Goal: Task Accomplishment & Management: Complete application form

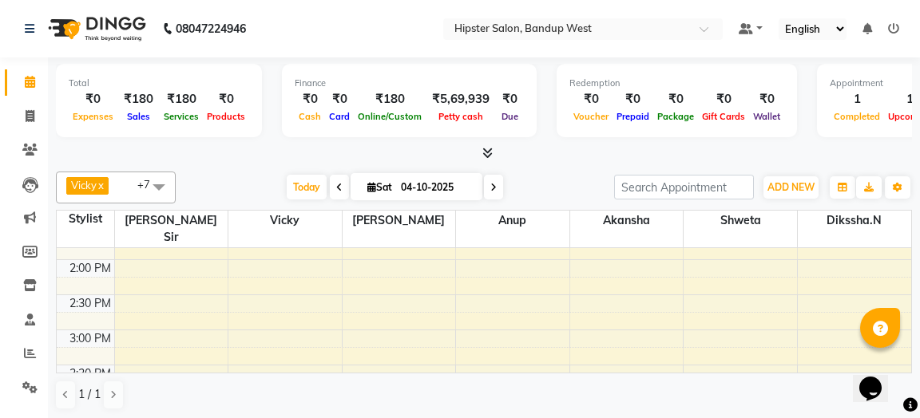
scroll to position [345, 0]
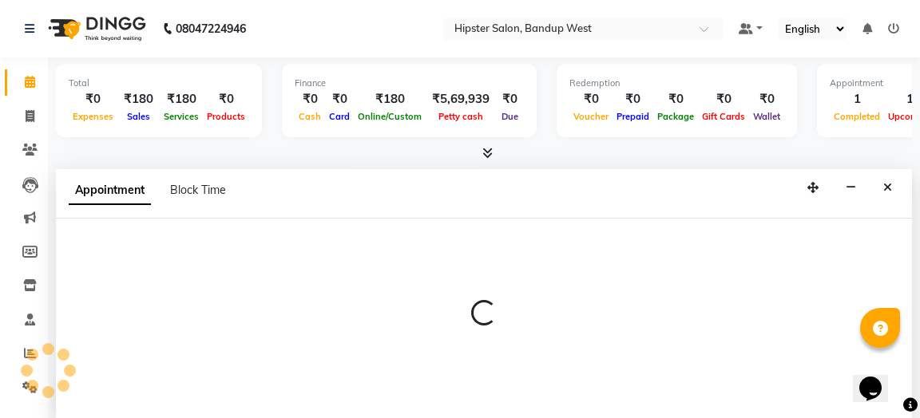
select select "52835"
select select "900"
select select "tentative"
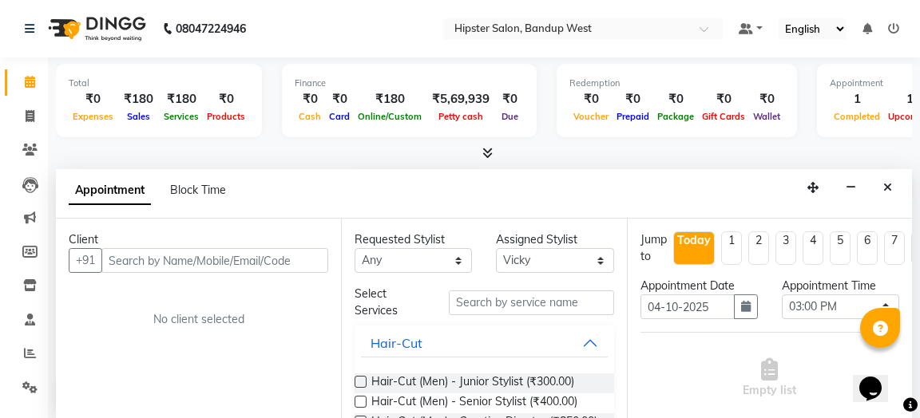
click at [228, 259] on input "text" at bounding box center [214, 260] width 227 height 25
type input "9167479989"
click at [284, 261] on span "Add Client" at bounding box center [294, 260] width 53 height 14
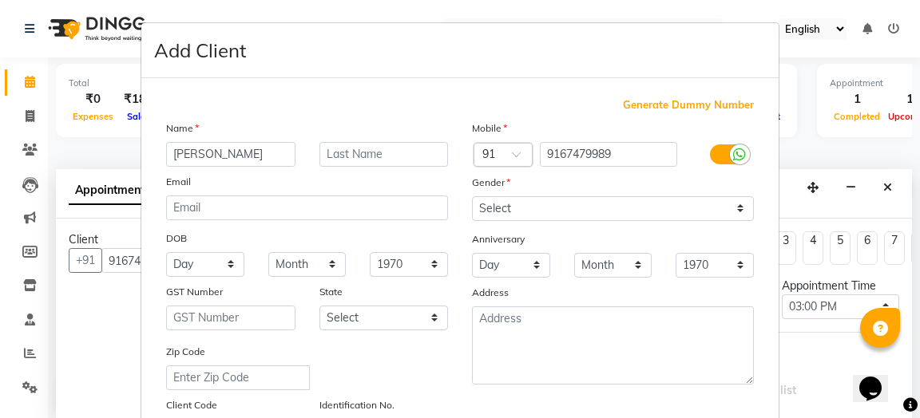
click at [178, 158] on input "[PERSON_NAME]" at bounding box center [230, 154] width 129 height 25
type input "[PERSON_NAME]"
click at [344, 158] on input "text" at bounding box center [383, 154] width 129 height 25
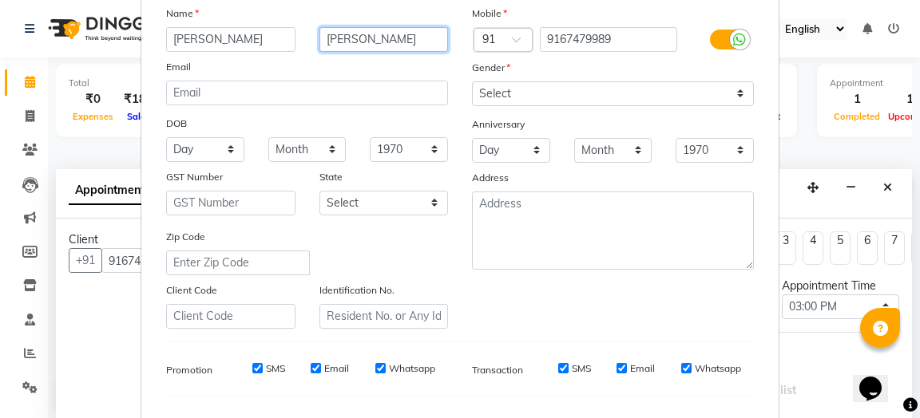
scroll to position [119, 0]
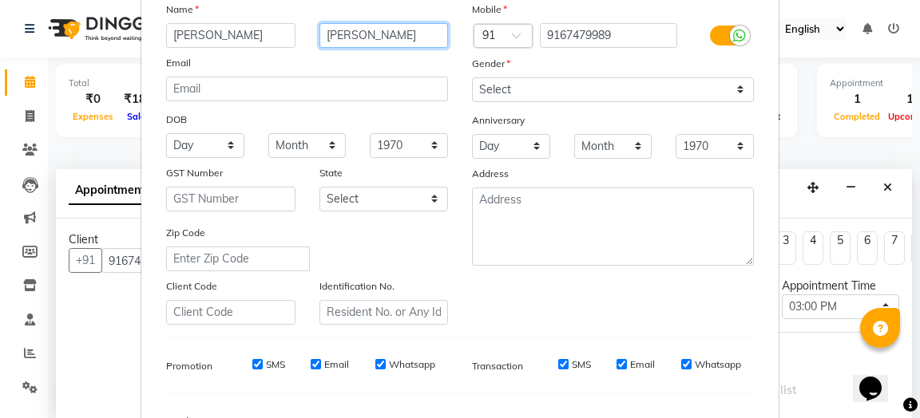
type input "[PERSON_NAME]"
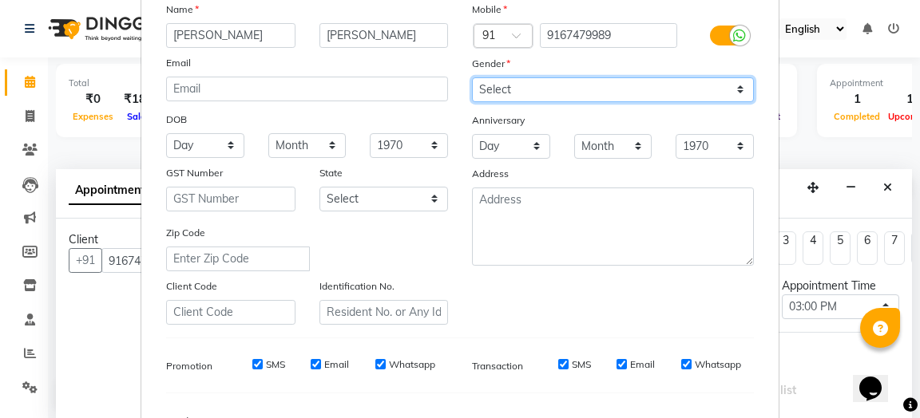
click at [701, 86] on select "Select [DEMOGRAPHIC_DATA] [DEMOGRAPHIC_DATA] Other Prefer Not To Say" at bounding box center [613, 89] width 282 height 25
select select "[DEMOGRAPHIC_DATA]"
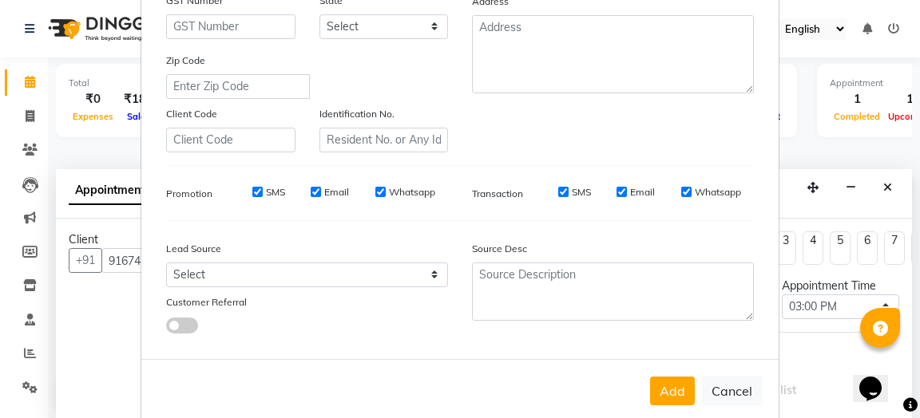
scroll to position [326, 0]
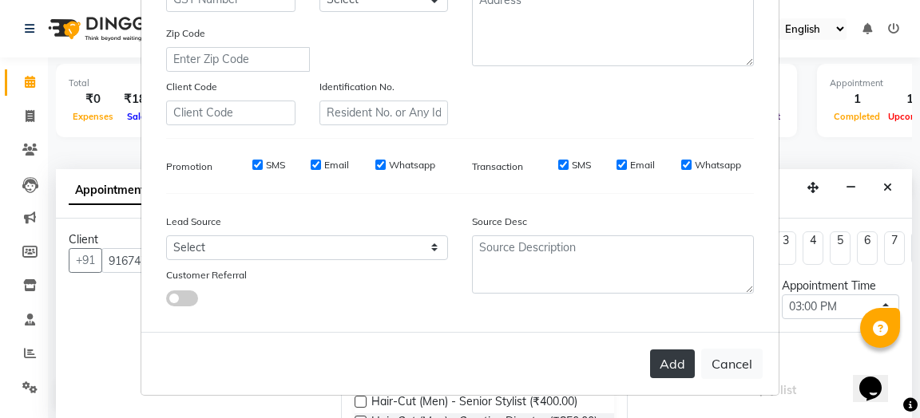
click at [683, 366] on button "Add" at bounding box center [672, 364] width 45 height 29
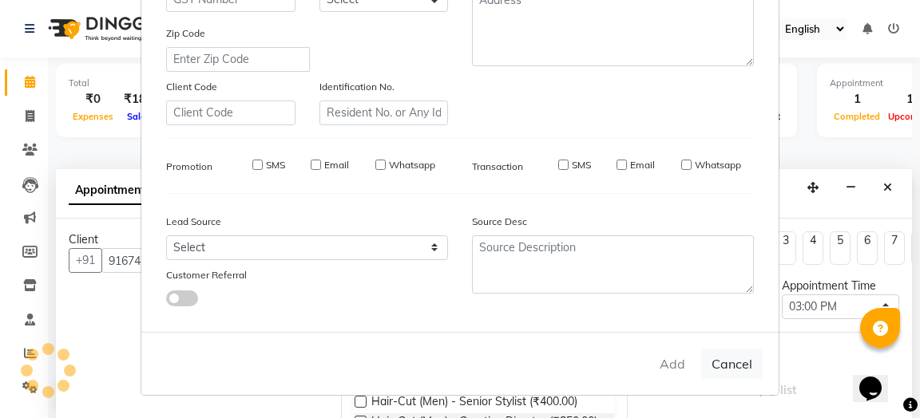
select select
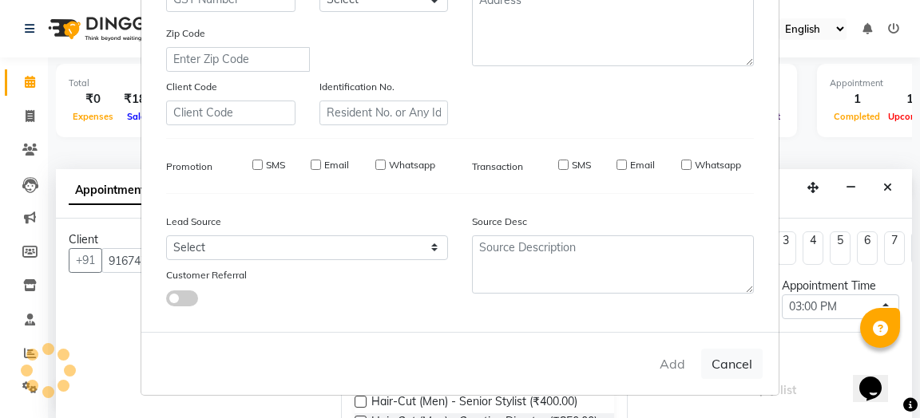
select select
checkbox input "false"
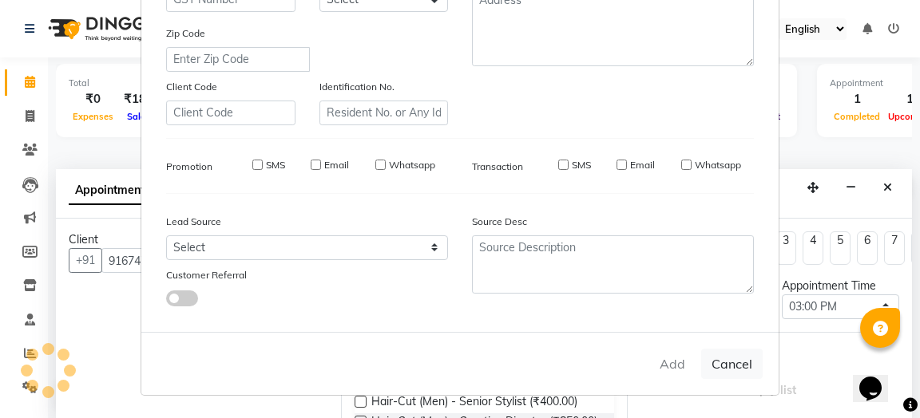
checkbox input "false"
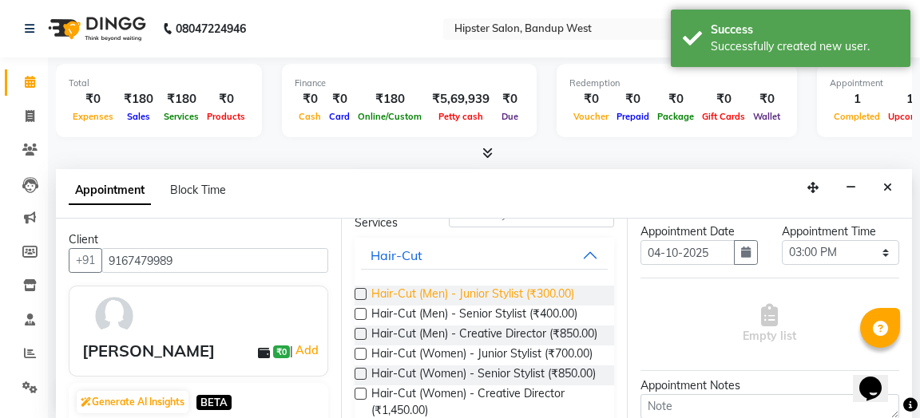
scroll to position [90, 0]
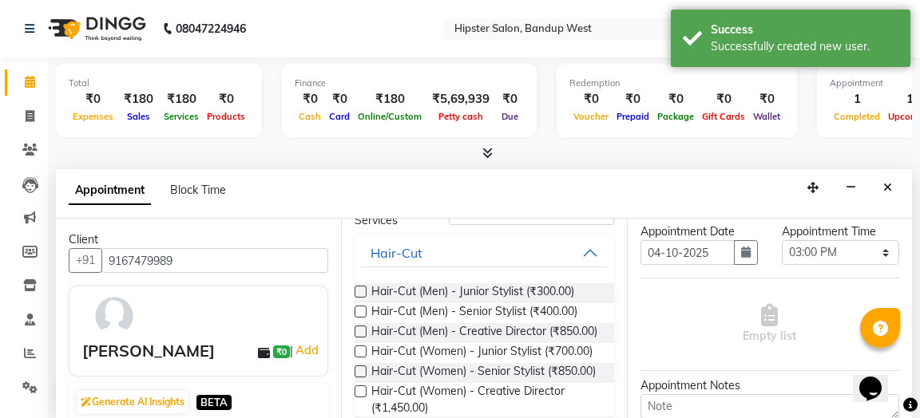
click at [357, 330] on label at bounding box center [360, 332] width 12 height 12
click at [357, 330] on input "checkbox" at bounding box center [359, 333] width 10 height 10
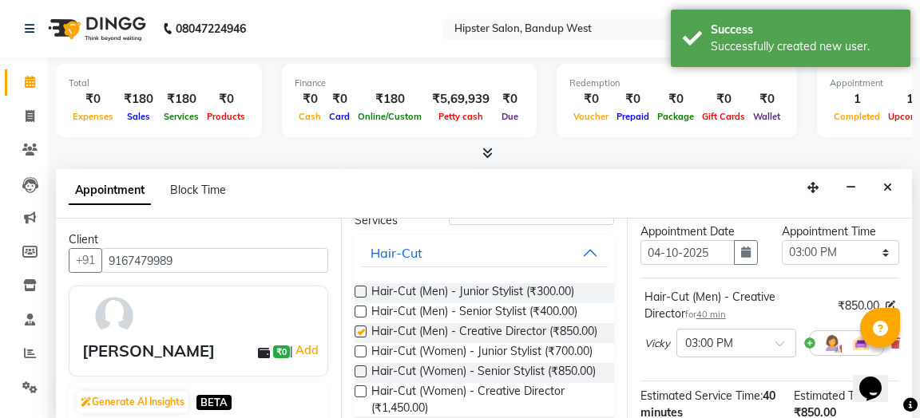
checkbox input "false"
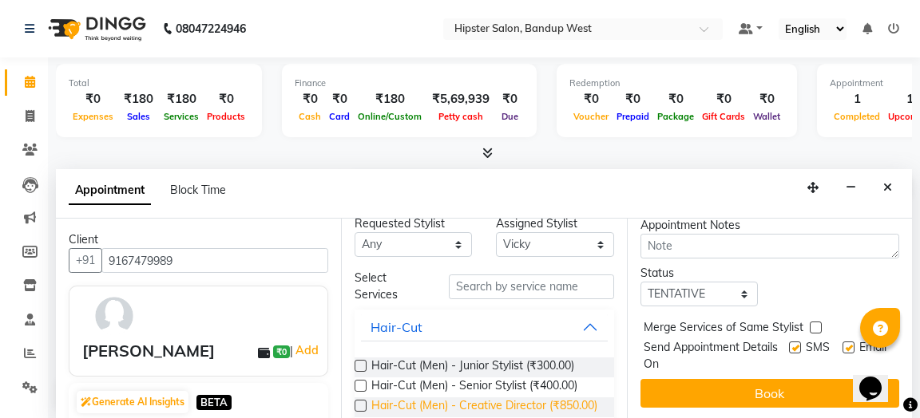
scroll to position [0, 0]
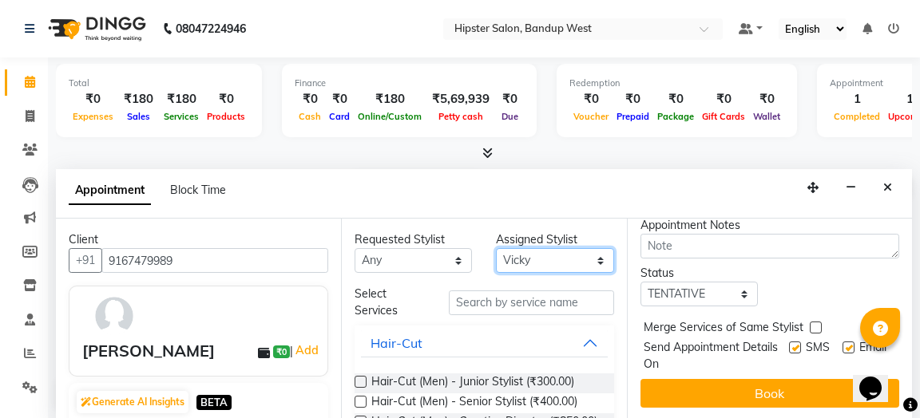
click at [554, 257] on select "Select aditya [PERSON_NAME] [PERSON_NAME] [PERSON_NAME] [PERSON_NAME].N [PERSON…" at bounding box center [554, 260] width 117 height 25
select select "58202"
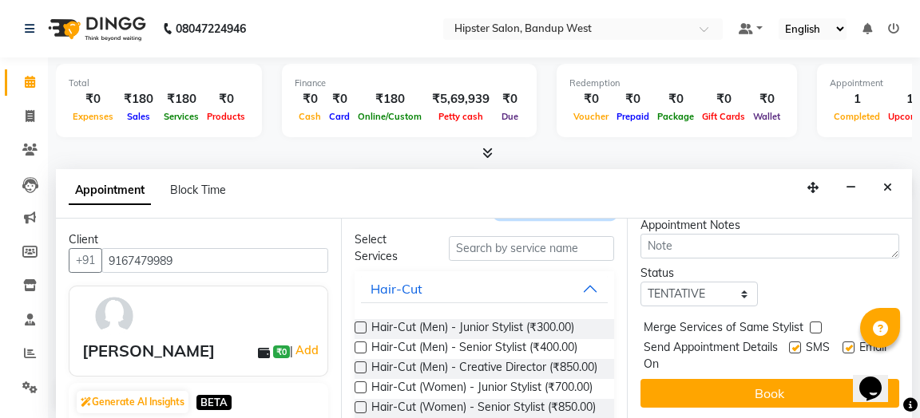
scroll to position [57, 0]
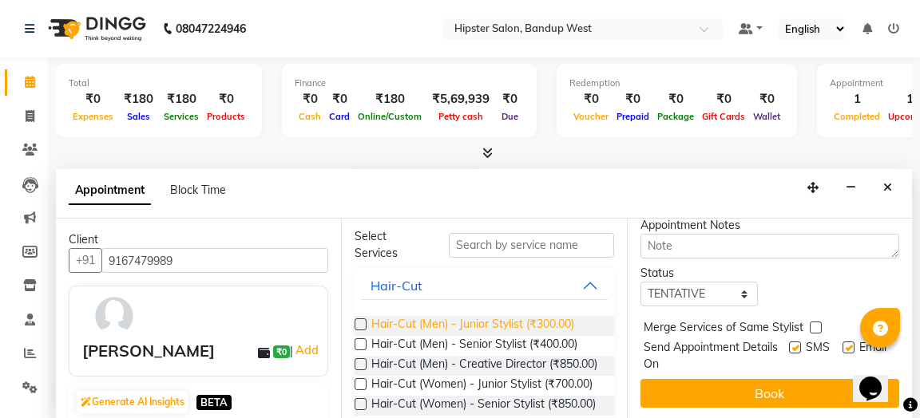
click at [378, 319] on span "Hair-Cut (Men) - Junior Stylist (₹300.00)" at bounding box center [472, 326] width 203 height 20
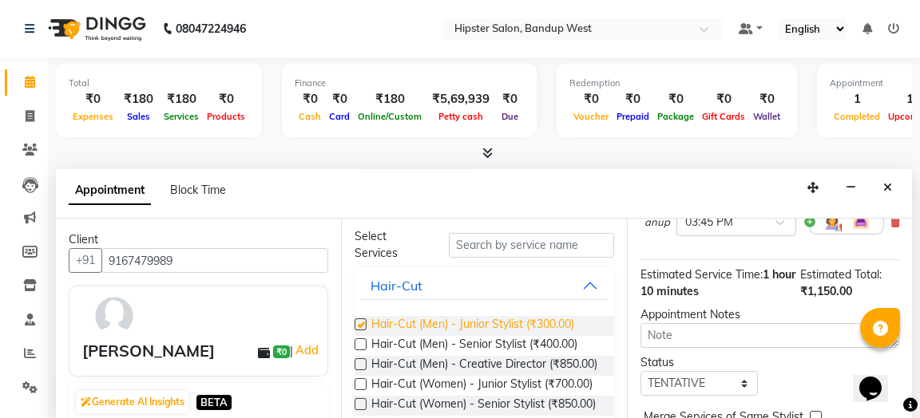
scroll to position [354, 0]
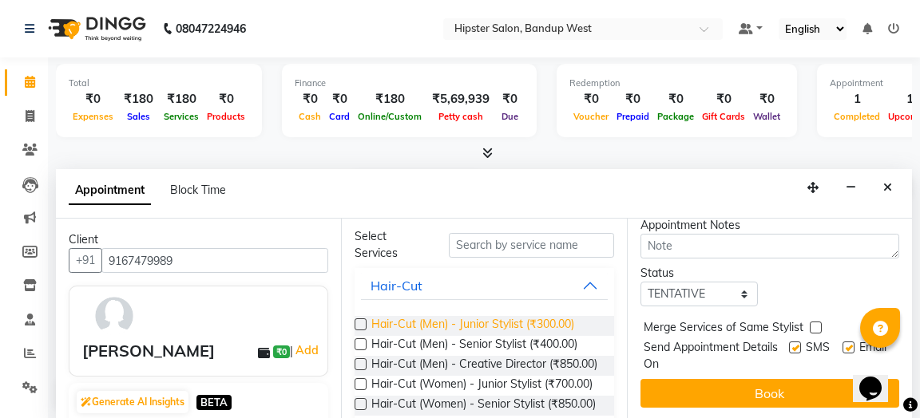
checkbox input "false"
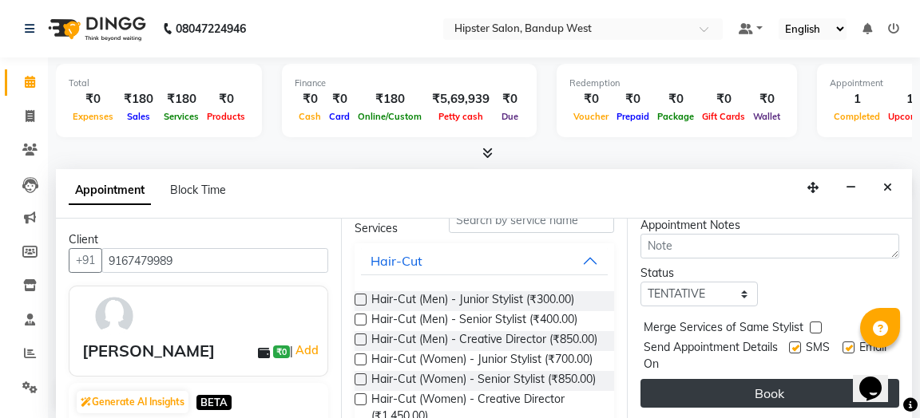
click at [731, 390] on button "Book" at bounding box center [769, 393] width 259 height 29
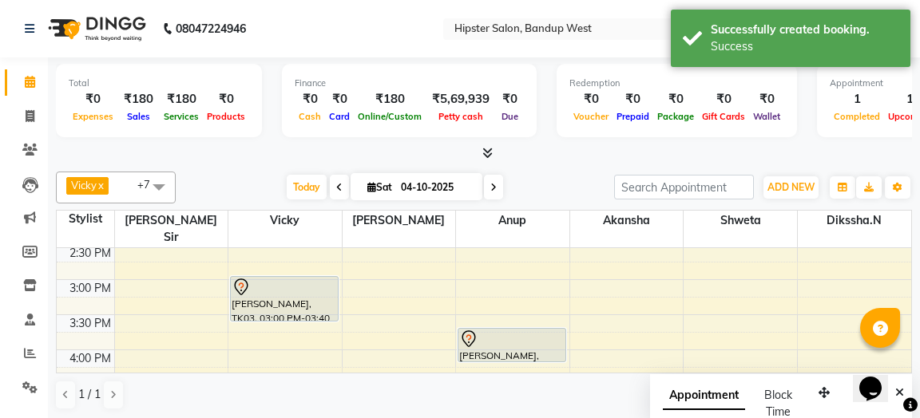
scroll to position [378, 0]
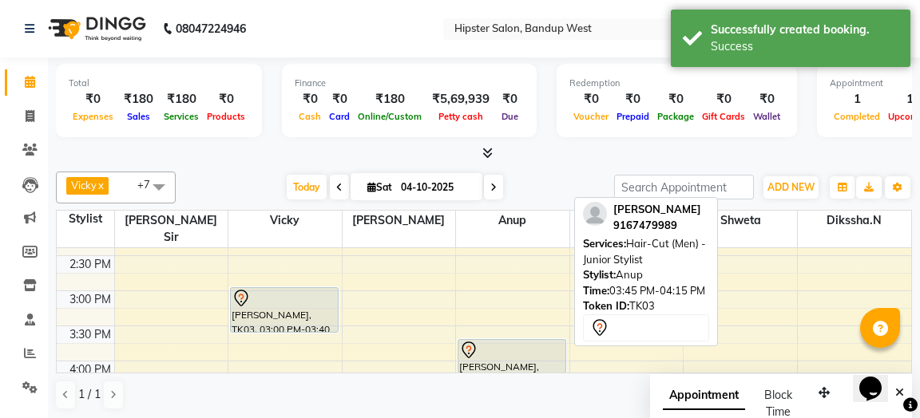
click at [542, 341] on div at bounding box center [511, 350] width 105 height 19
select select "7"
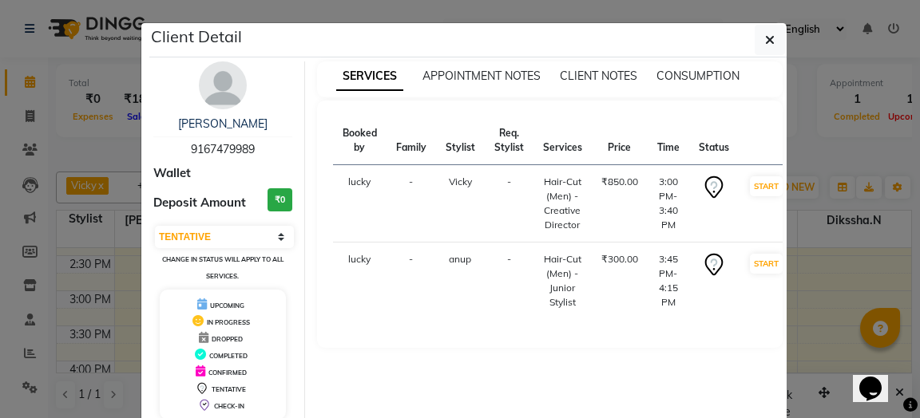
click at [822, 267] on ngb-modal-window "Client Detail [PERSON_NAME] 9167479989 Wallet Deposit Amount ₹0 Select IN SERVI…" at bounding box center [460, 209] width 920 height 418
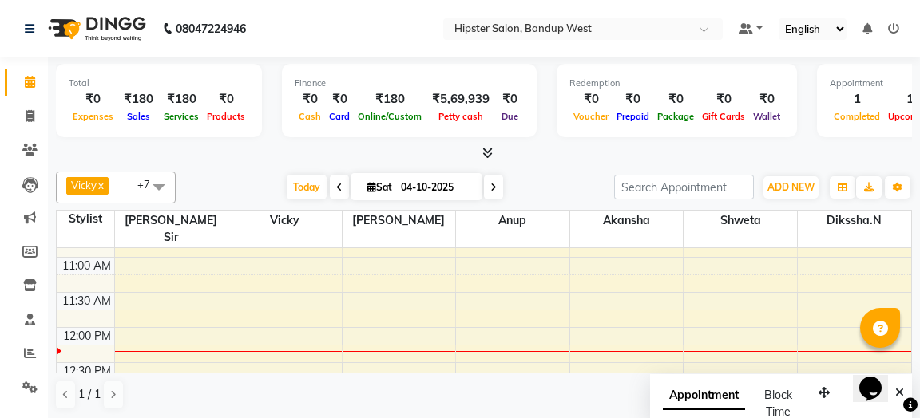
scroll to position [119, 0]
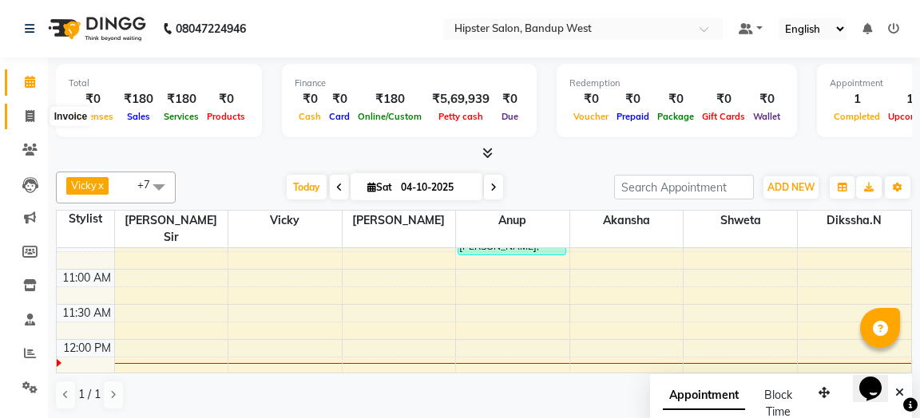
click at [31, 114] on icon at bounding box center [30, 116] width 9 height 12
select select "service"
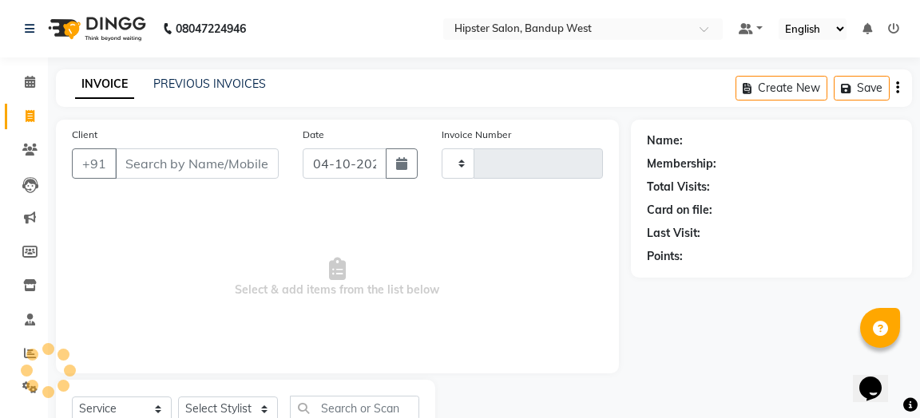
type input "1363"
select select "6746"
click at [28, 29] on icon at bounding box center [30, 28] width 10 height 11
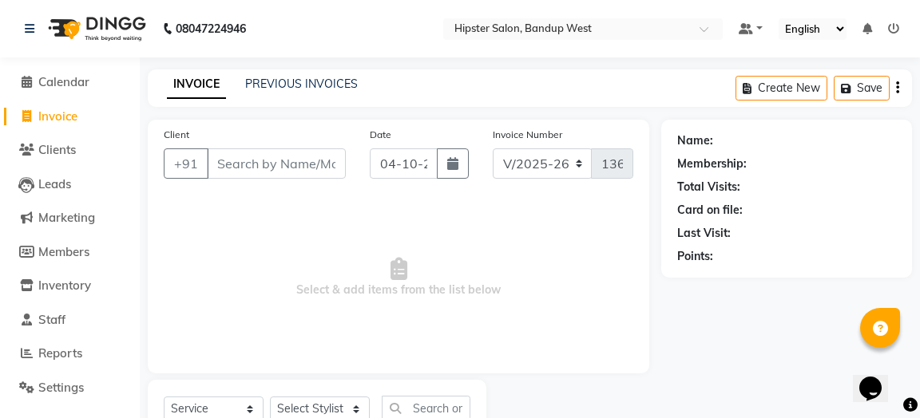
click at [40, 114] on span "Invoice" at bounding box center [57, 116] width 39 height 15
select select "6746"
select select "service"
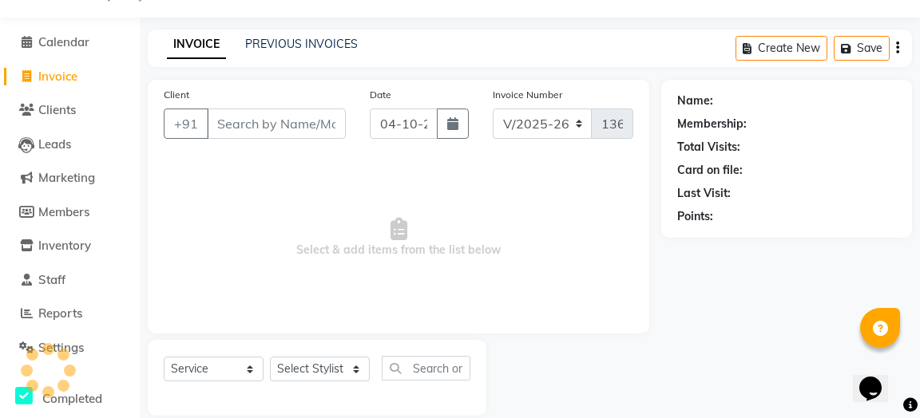
scroll to position [61, 0]
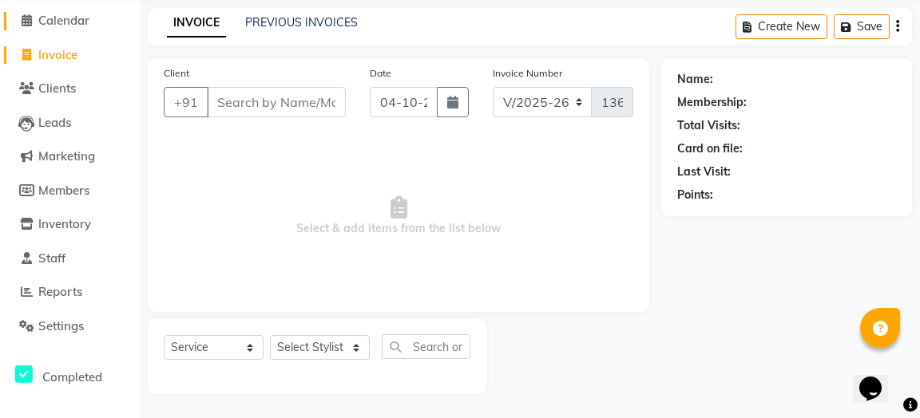
click at [66, 27] on span "Calendar" at bounding box center [63, 20] width 51 height 15
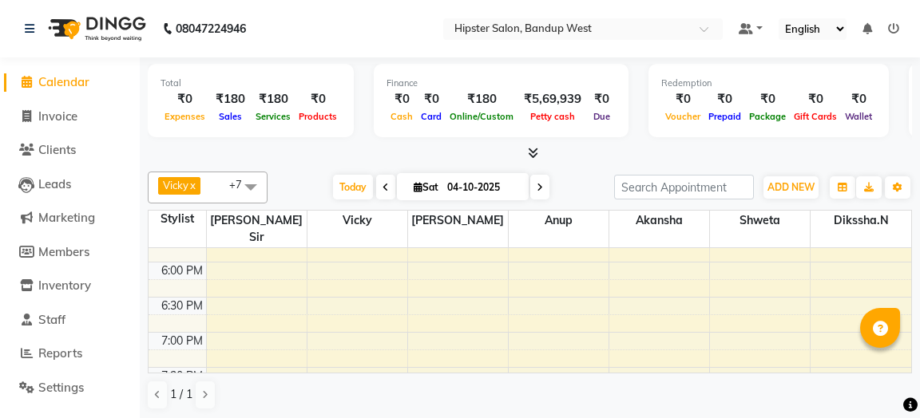
scroll to position [622, 0]
click at [533, 349] on div "9:00 AM 9:30 AM 10:00 AM 10:30 AM 11:00 AM 11:30 AM 12:00 PM 12:30 PM 1:00 PM 1…" at bounding box center [530, 152] width 762 height 1053
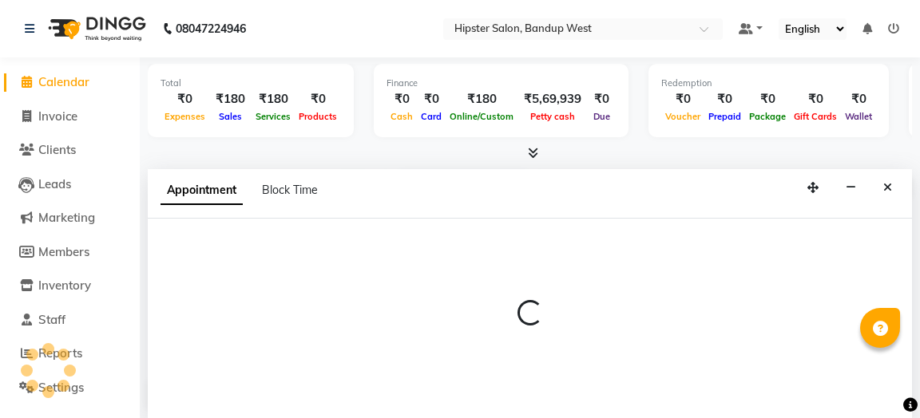
scroll to position [0, 0]
select select "58202"
select select "tentative"
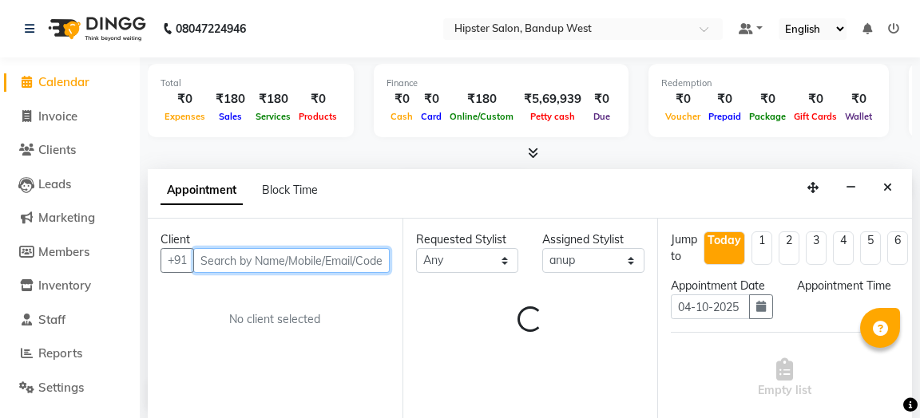
select select "1170"
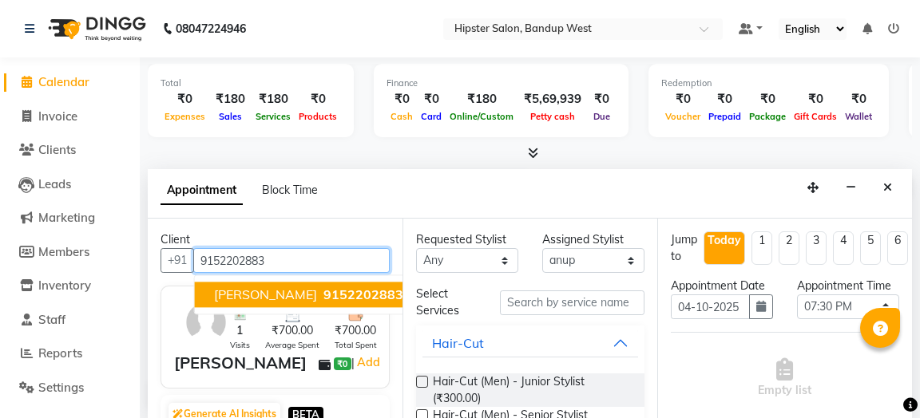
click at [358, 296] on span "9152202883" at bounding box center [363, 295] width 80 height 16
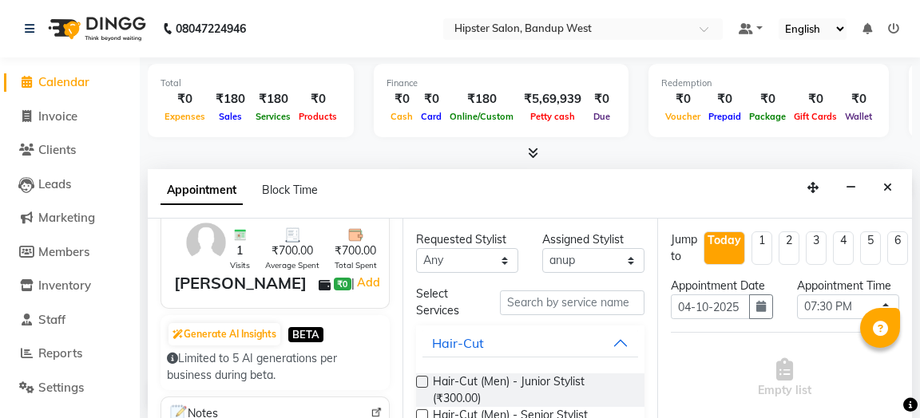
scroll to position [79, 0]
type input "9152202883"
click at [244, 283] on div "[PERSON_NAME]" at bounding box center [240, 284] width 133 height 24
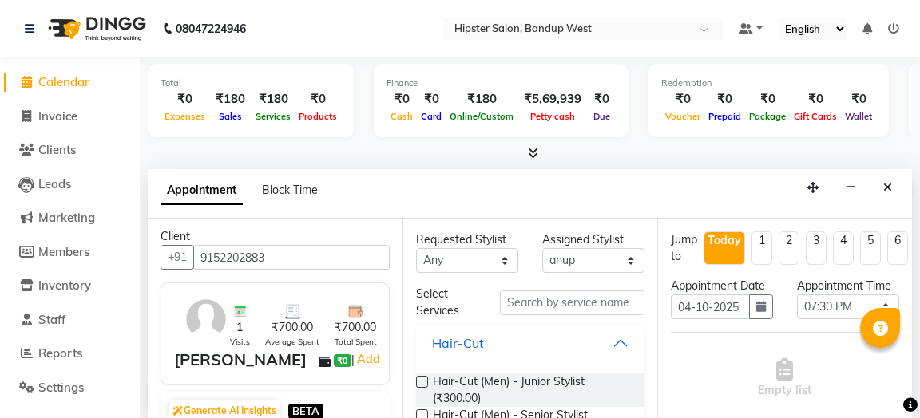
scroll to position [0, 0]
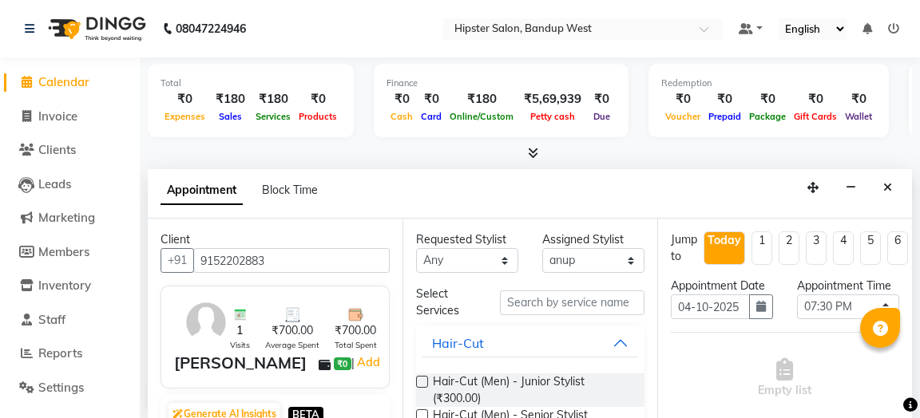
click at [203, 322] on img at bounding box center [206, 322] width 46 height 46
click at [253, 364] on div "[PERSON_NAME]" at bounding box center [240, 363] width 133 height 24
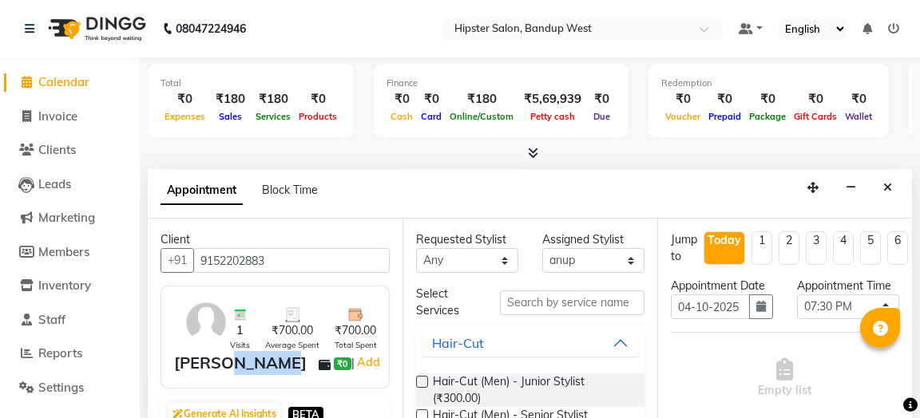
click at [253, 364] on div "[PERSON_NAME]" at bounding box center [240, 363] width 133 height 24
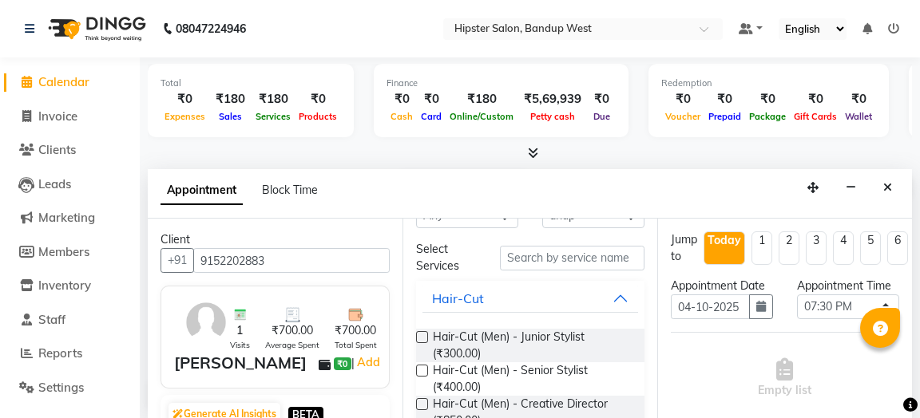
scroll to position [50, 0]
